Goal: Transaction & Acquisition: Download file/media

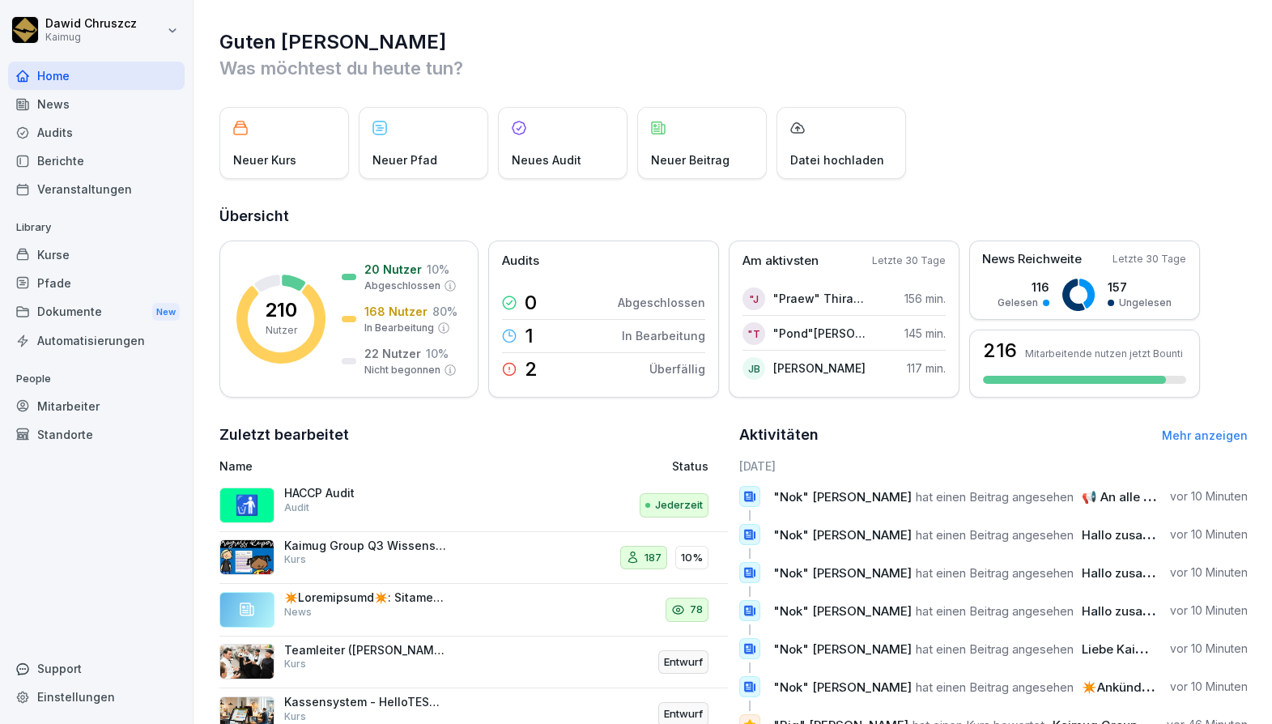
click at [67, 125] on div "Audits" at bounding box center [96, 132] width 176 height 28
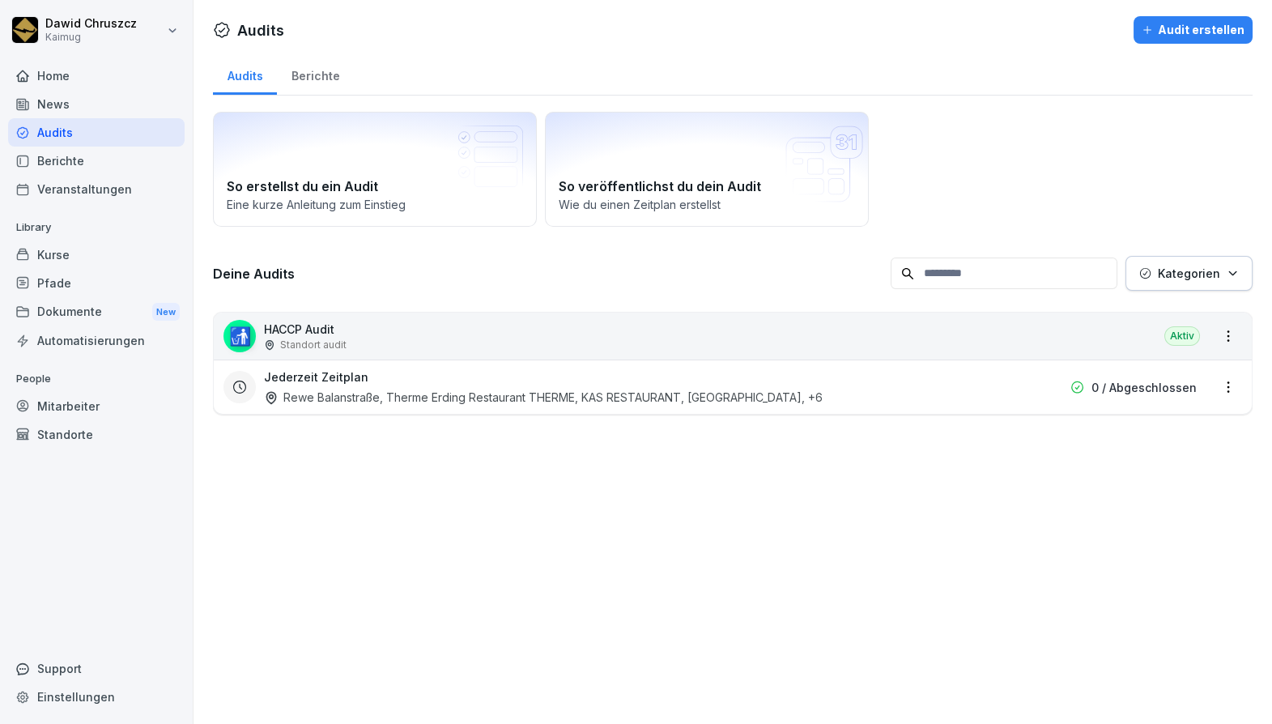
click at [60, 257] on div "Kurse" at bounding box center [96, 254] width 176 height 28
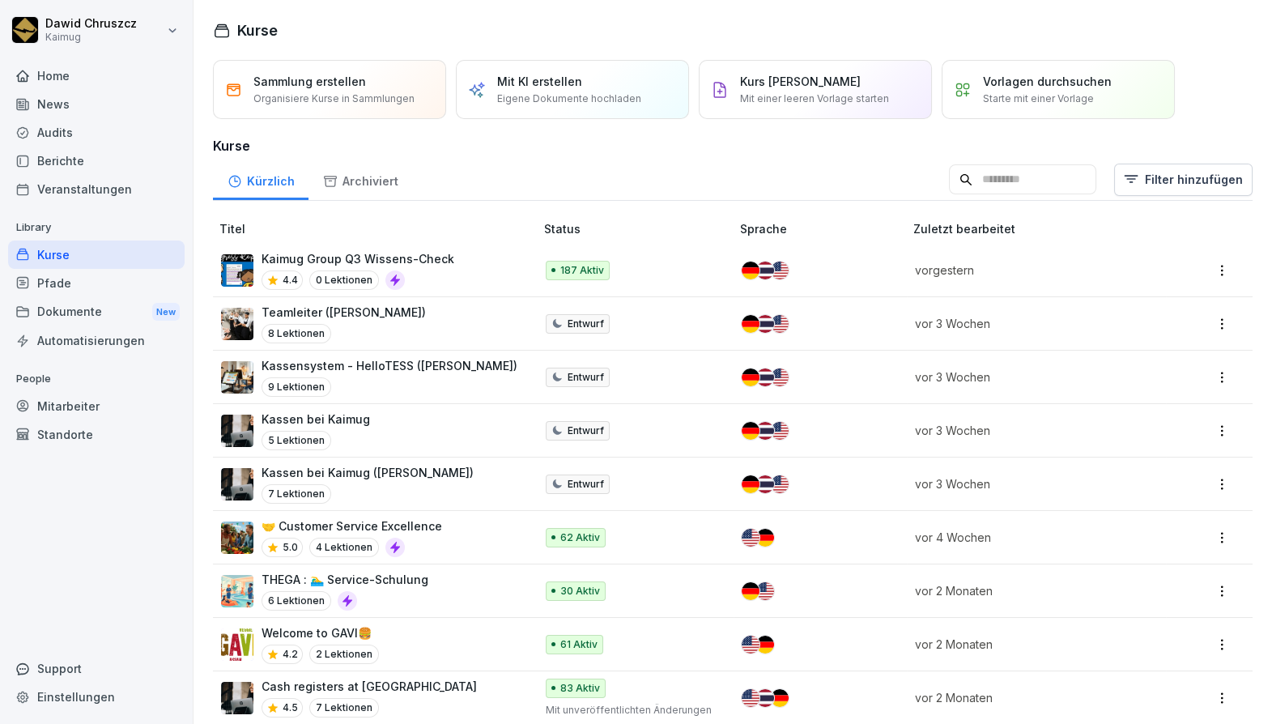
click at [388, 255] on p "Kaimug Group Q3 Wissens-Check" at bounding box center [357, 258] width 193 height 17
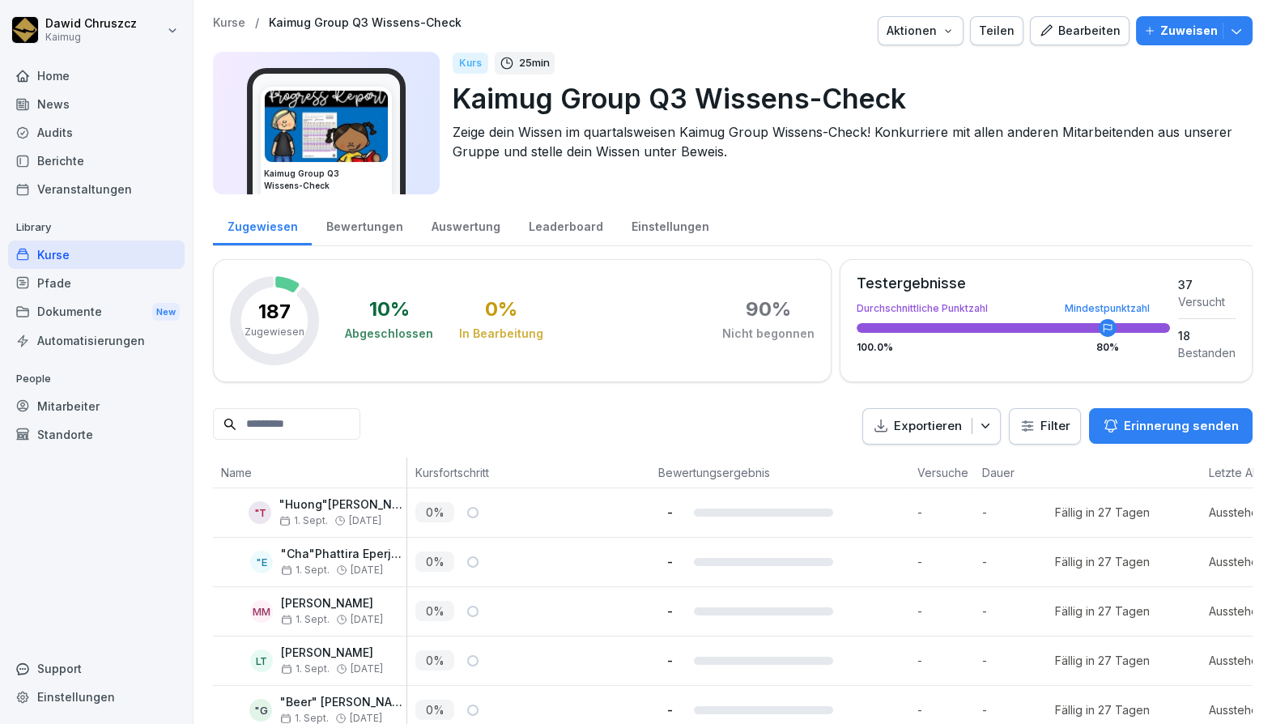
click at [535, 228] on div "Leaderboard" at bounding box center [565, 224] width 103 height 41
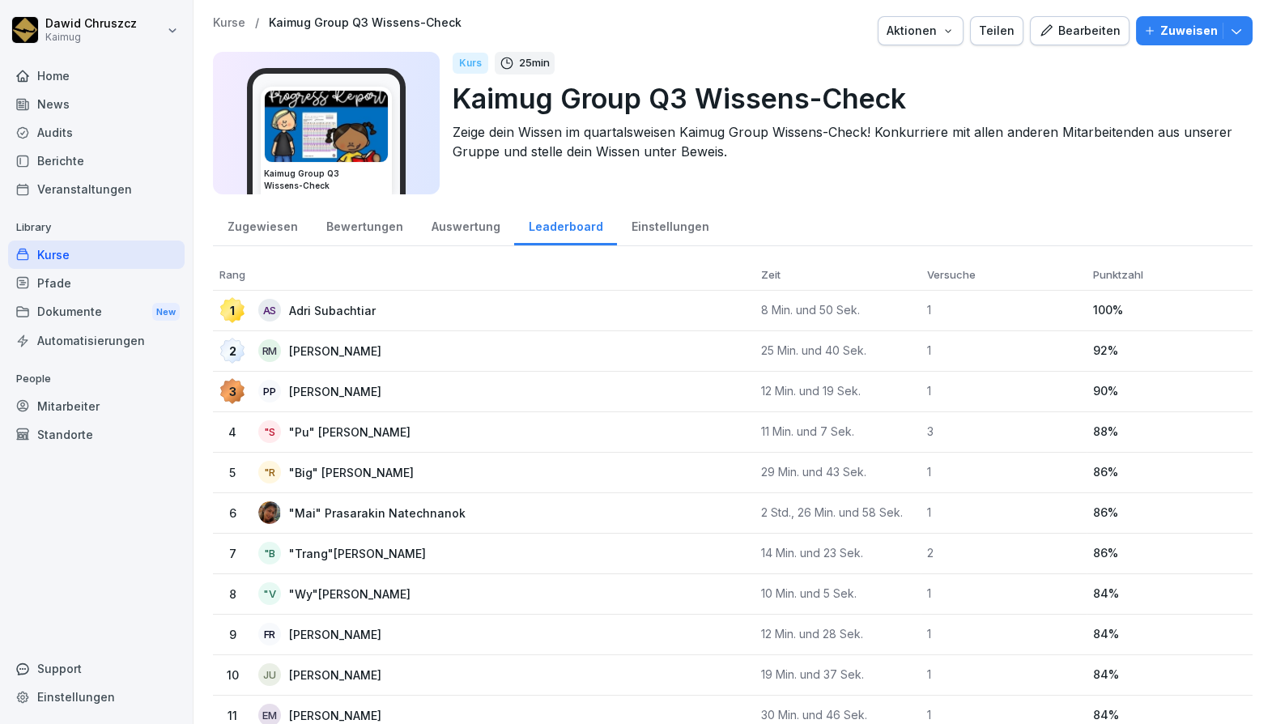
click at [84, 138] on div "Audits" at bounding box center [96, 132] width 176 height 28
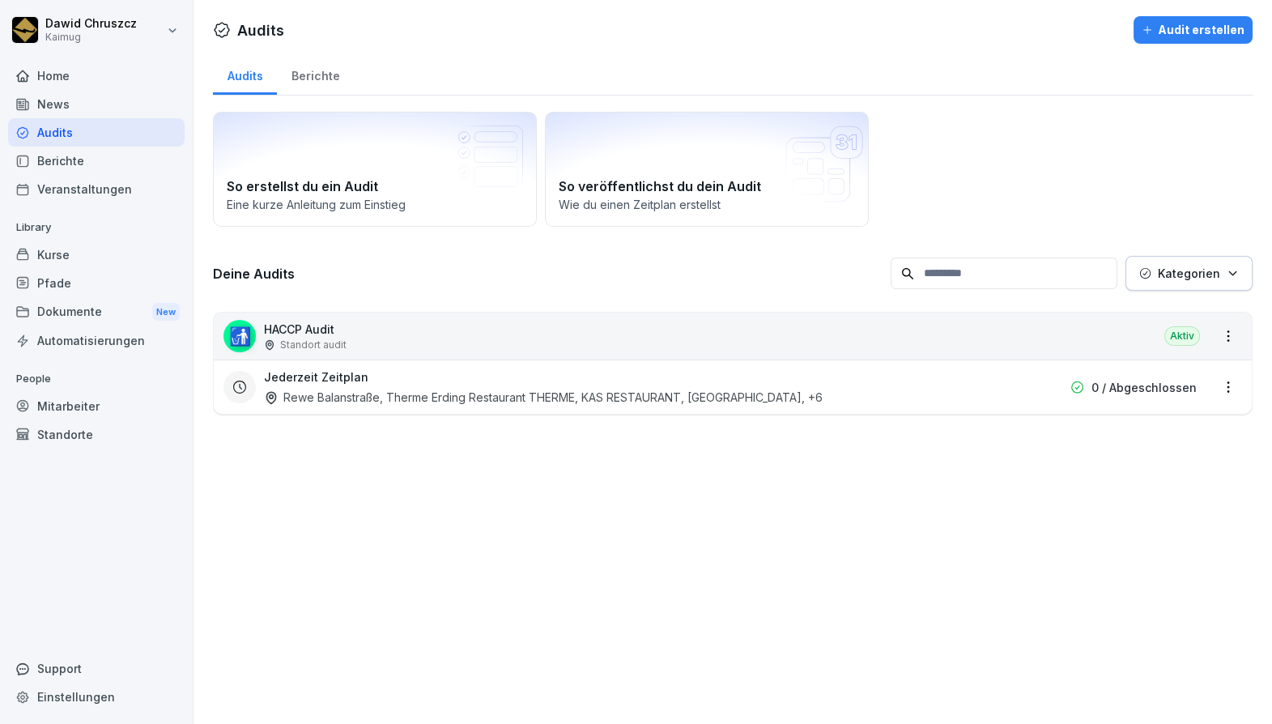
click at [367, 374] on div "Jederzeit Zeitplan Rewe Balanstraße, Therme Erding Restaurant THERME, KAS RESTA…" at bounding box center [629, 386] width 730 height 37
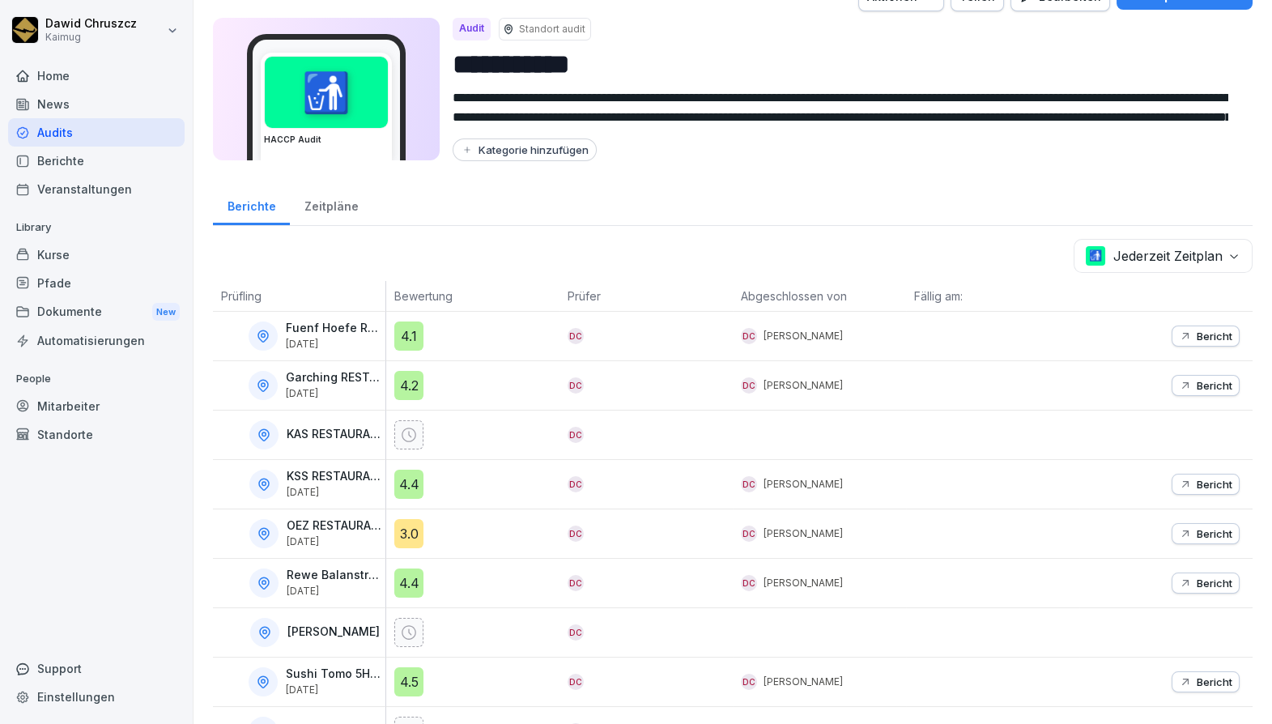
scroll to position [138, 0]
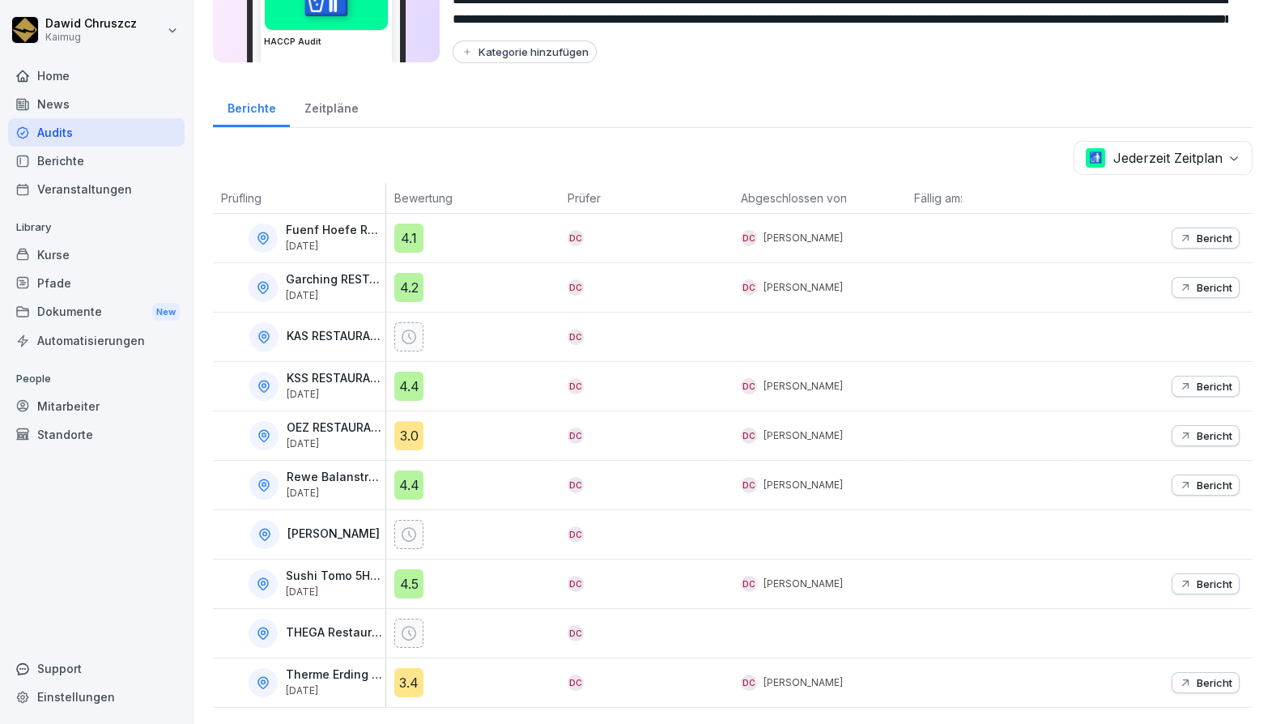
click at [1197, 478] on p "Bericht" at bounding box center [1215, 484] width 36 height 13
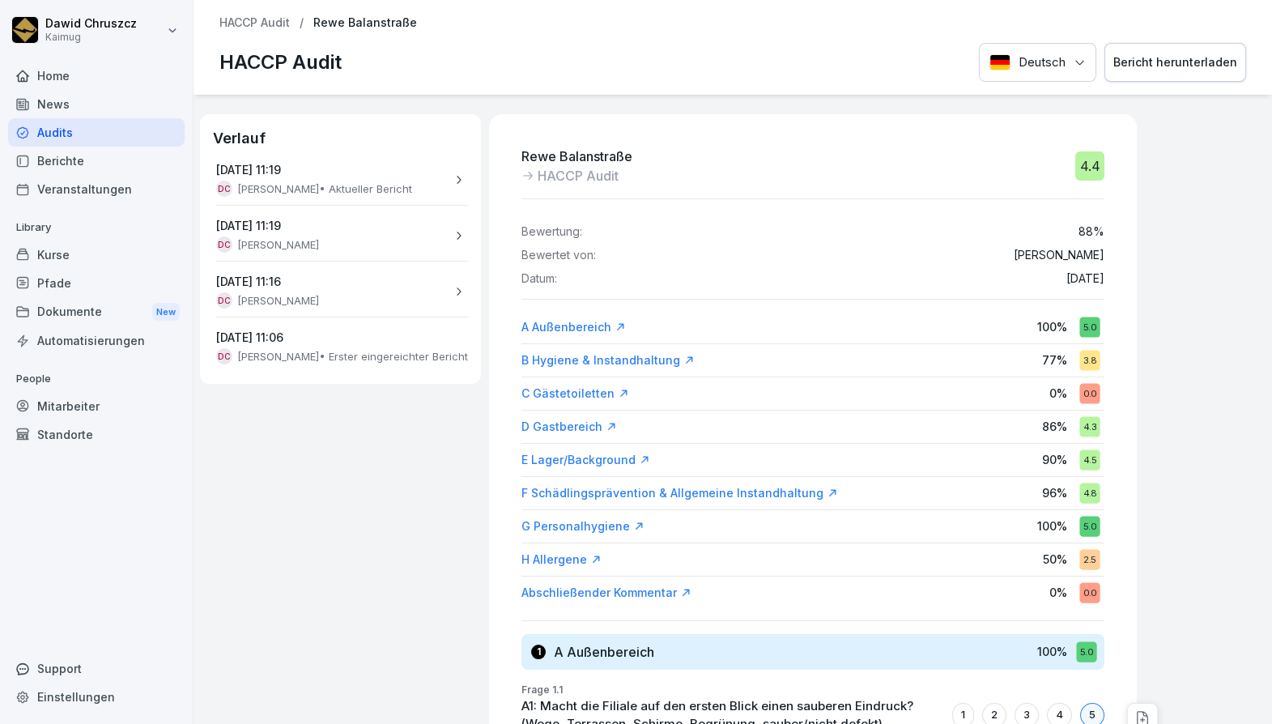
click at [1167, 62] on div "Bericht herunterladen" at bounding box center [1175, 62] width 124 height 18
drag, startPoint x: 490, startPoint y: 129, endPoint x: 364, endPoint y: 328, distance: 235.4
click at [364, 328] on div "Verlauf [DATE] 11:19 DC [PERSON_NAME] Bericht [DATE] 11:19 DC [PERSON_NAME] [DA…" at bounding box center [732, 409] width 1078 height 629
click at [260, 19] on p "HACCP Audit" at bounding box center [254, 23] width 70 height 14
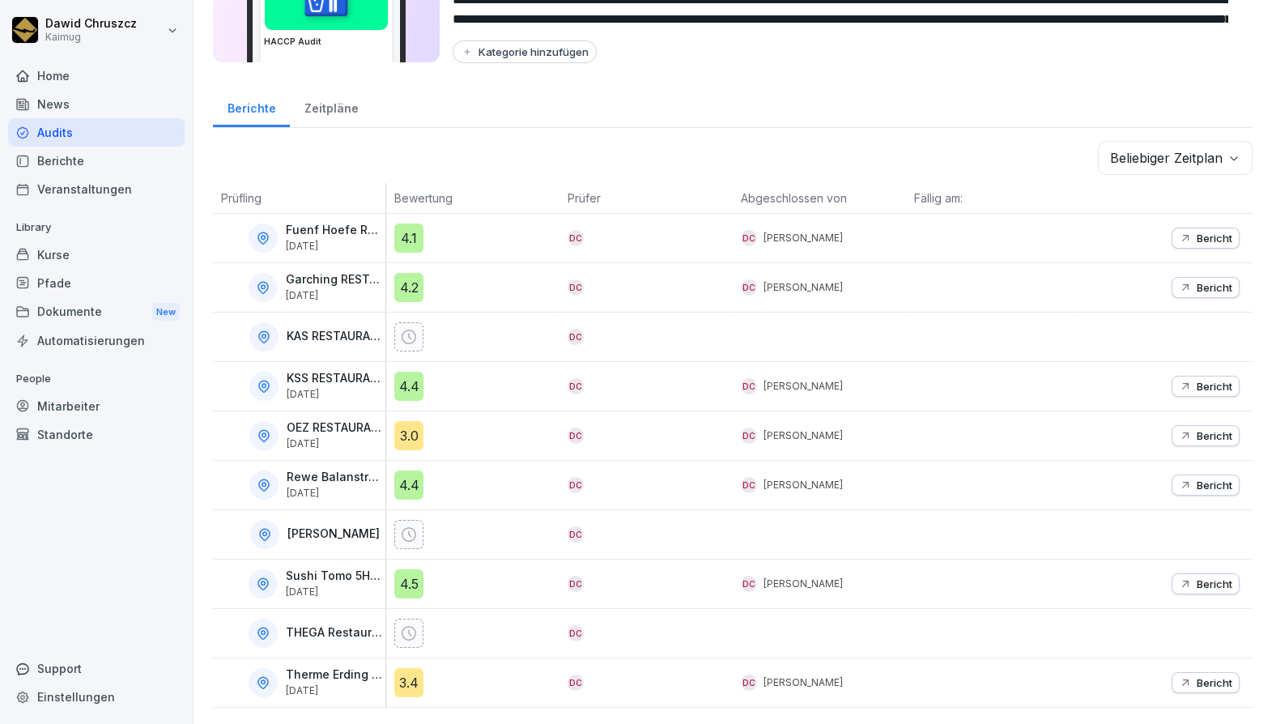
scroll to position [138, 0]
click at [1206, 577] on p "Bericht" at bounding box center [1215, 583] width 36 height 13
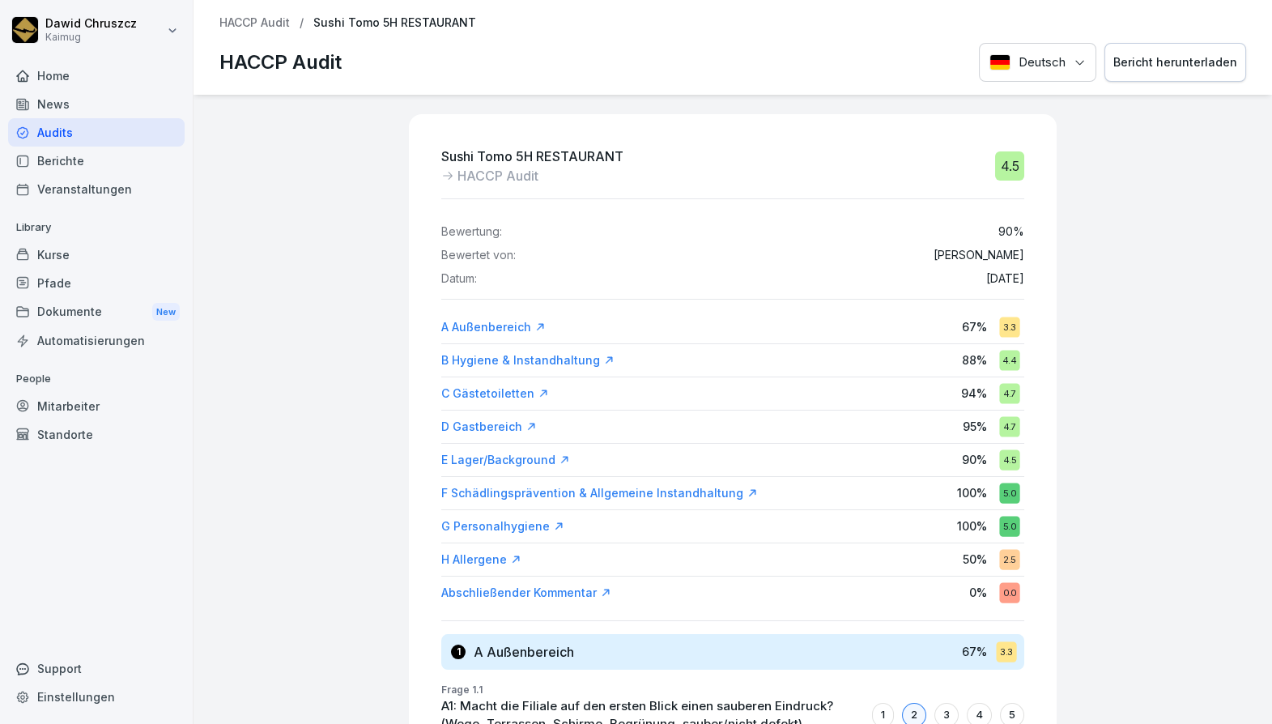
click at [1172, 62] on div "Bericht herunterladen" at bounding box center [1175, 62] width 124 height 18
click at [254, 20] on p "HACCP Audit" at bounding box center [254, 23] width 70 height 14
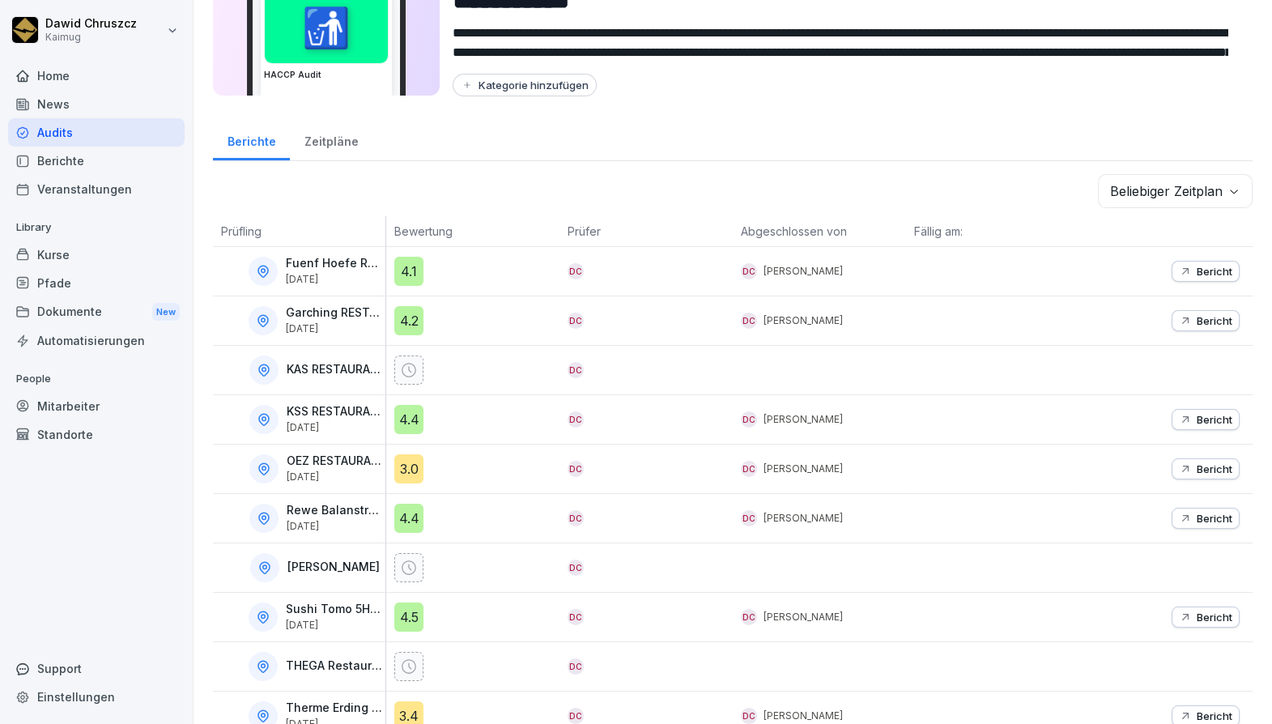
scroll to position [138, 0]
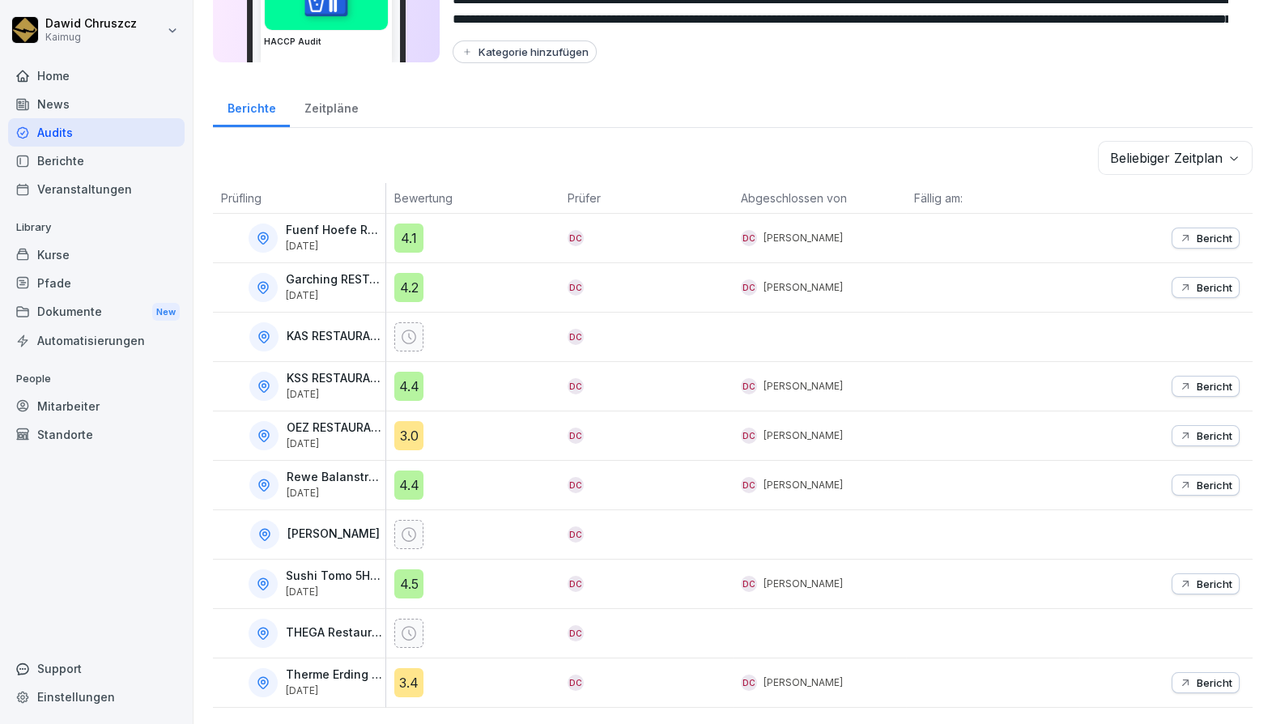
click at [1203, 676] on p "Bericht" at bounding box center [1215, 682] width 36 height 13
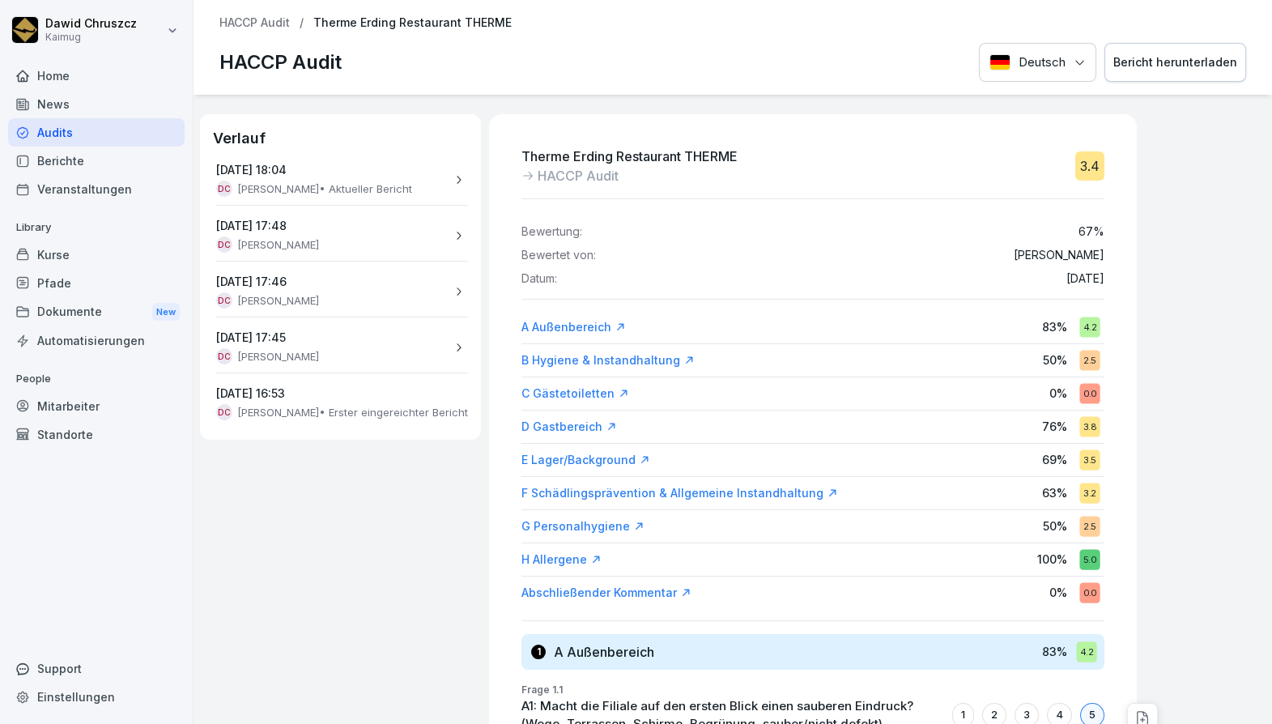
click at [1163, 58] on div "Bericht herunterladen" at bounding box center [1175, 62] width 124 height 18
